Goal: Information Seeking & Learning: Learn about a topic

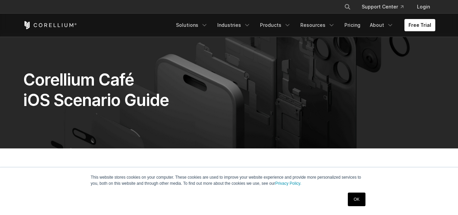
click at [356, 202] on link "OK" at bounding box center [356, 199] width 17 height 14
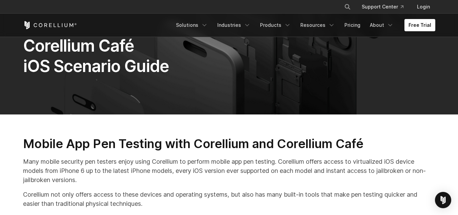
scroll to position [136, 0]
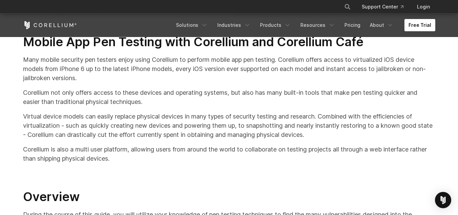
click at [422, 20] on link "Free Trial" at bounding box center [420, 25] width 31 height 12
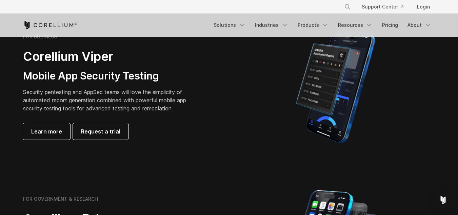
scroll to position [237, 0]
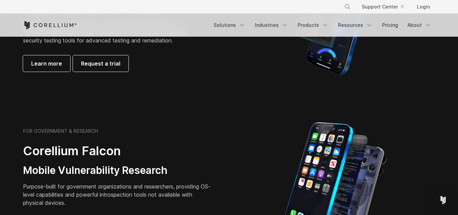
click at [403, 21] on ul "Solutions Mobile IoT" at bounding box center [323, 25] width 226 height 12
click at [403, 22] on ul "Solutions Mobile IoT" at bounding box center [323, 25] width 226 height 12
click at [374, 30] on link "Resources" at bounding box center [355, 25] width 43 height 12
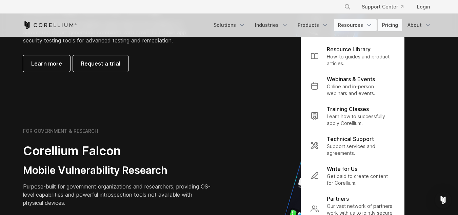
click at [396, 22] on link "Pricing" at bounding box center [390, 25] width 24 height 12
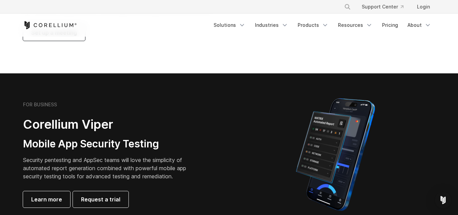
scroll to position [136, 0]
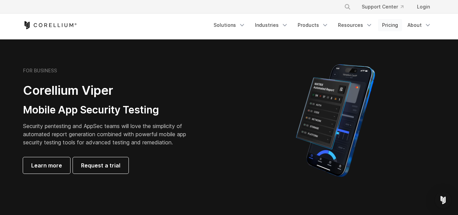
click at [387, 25] on link "Pricing" at bounding box center [390, 25] width 24 height 12
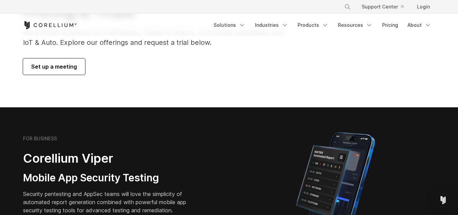
scroll to position [237, 0]
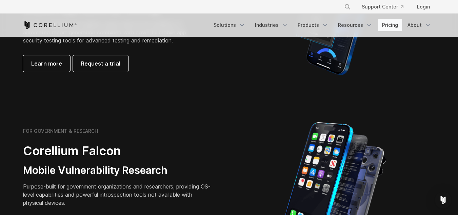
click at [386, 27] on link "Pricing" at bounding box center [390, 25] width 24 height 12
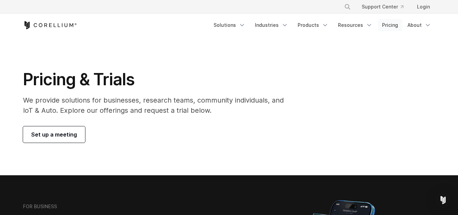
click at [389, 25] on link "Pricing" at bounding box center [390, 25] width 24 height 12
click at [59, 26] on icon "Corellium Home" at bounding box center [50, 25] width 54 height 8
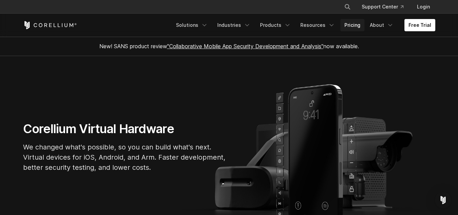
click at [361, 25] on link "Pricing" at bounding box center [353, 25] width 24 height 12
